Goal: Information Seeking & Learning: Learn about a topic

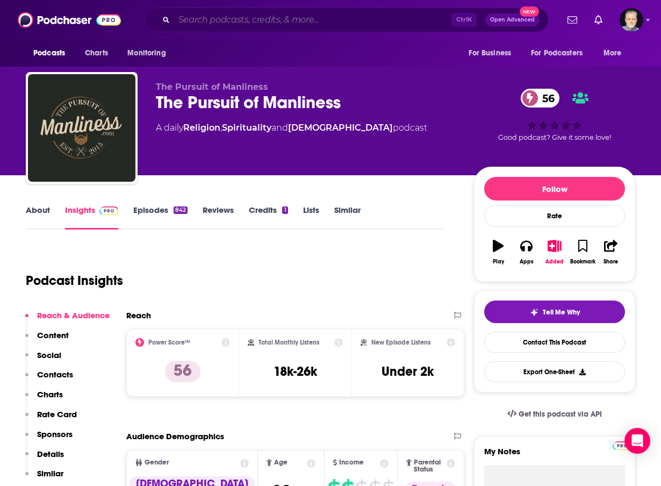
click at [281, 19] on input "Search podcasts, credits, & more..." at bounding box center [312, 19] width 277 height 17
click at [314, 273] on div "Podcast Insights" at bounding box center [230, 274] width 409 height 55
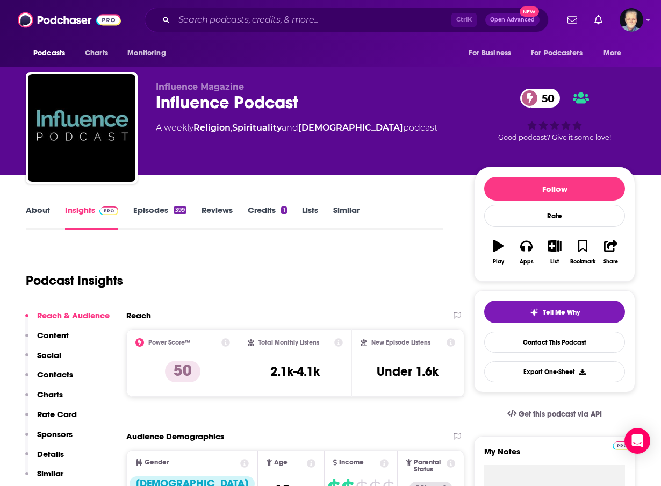
click at [314, 266] on div "Podcast Insights" at bounding box center [230, 274] width 409 height 55
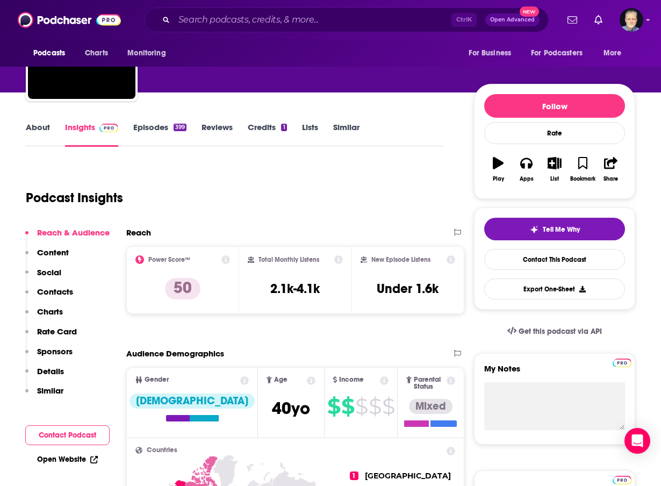
scroll to position [107, 0]
